Goal: Navigation & Orientation: Find specific page/section

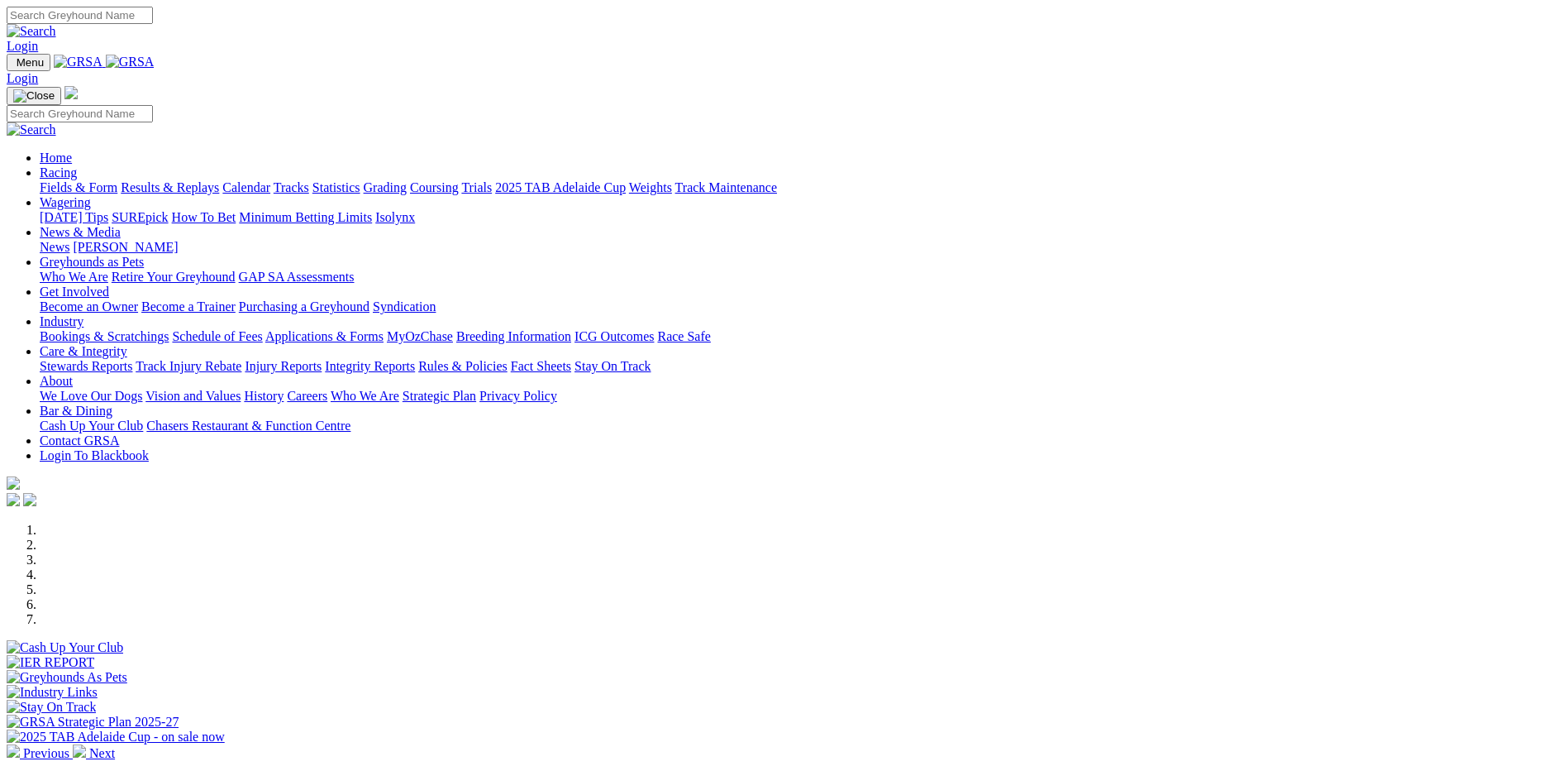
scroll to position [414, 0]
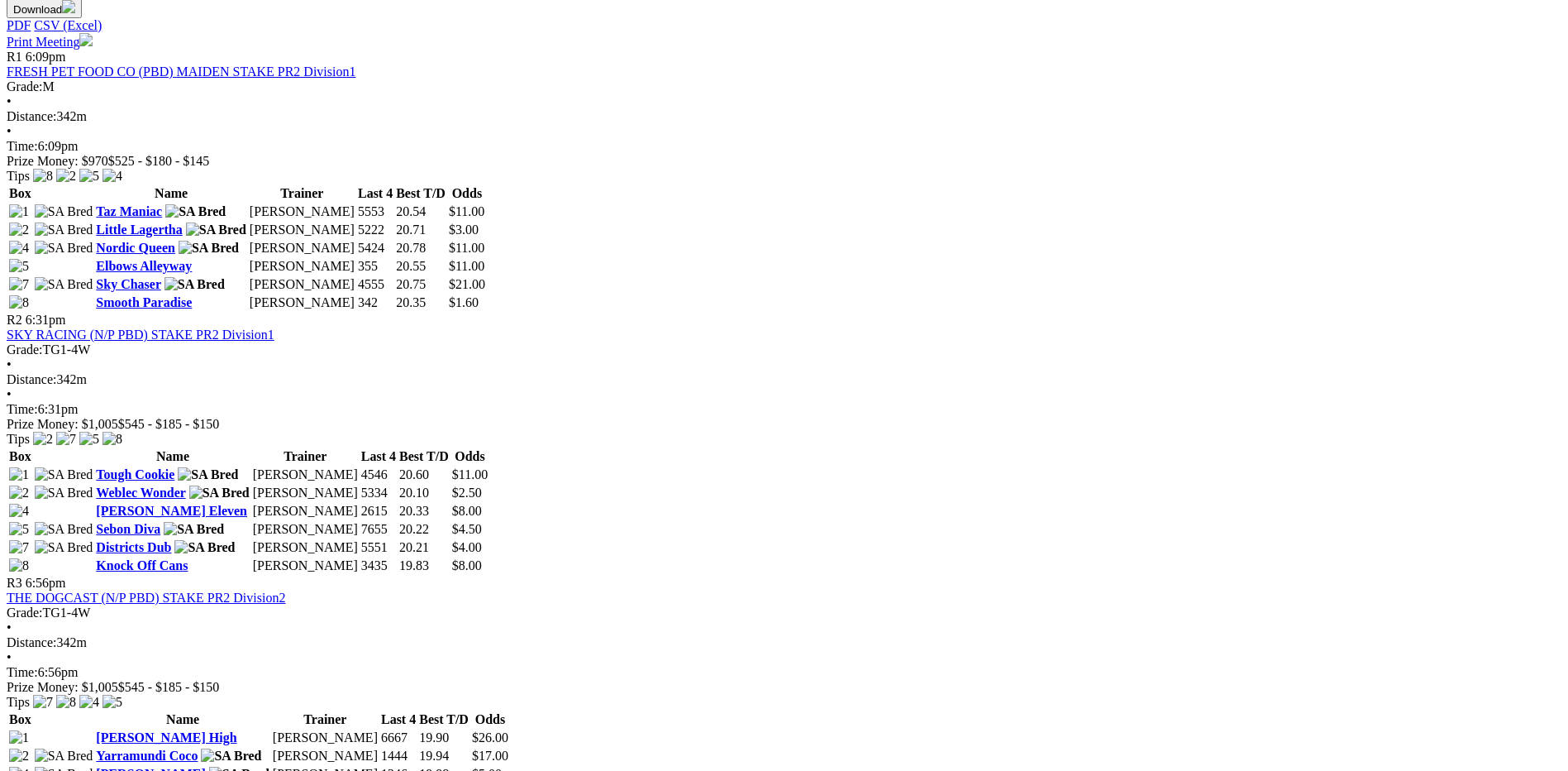
scroll to position [827, 0]
